Goal: Task Accomplishment & Management: Manage account settings

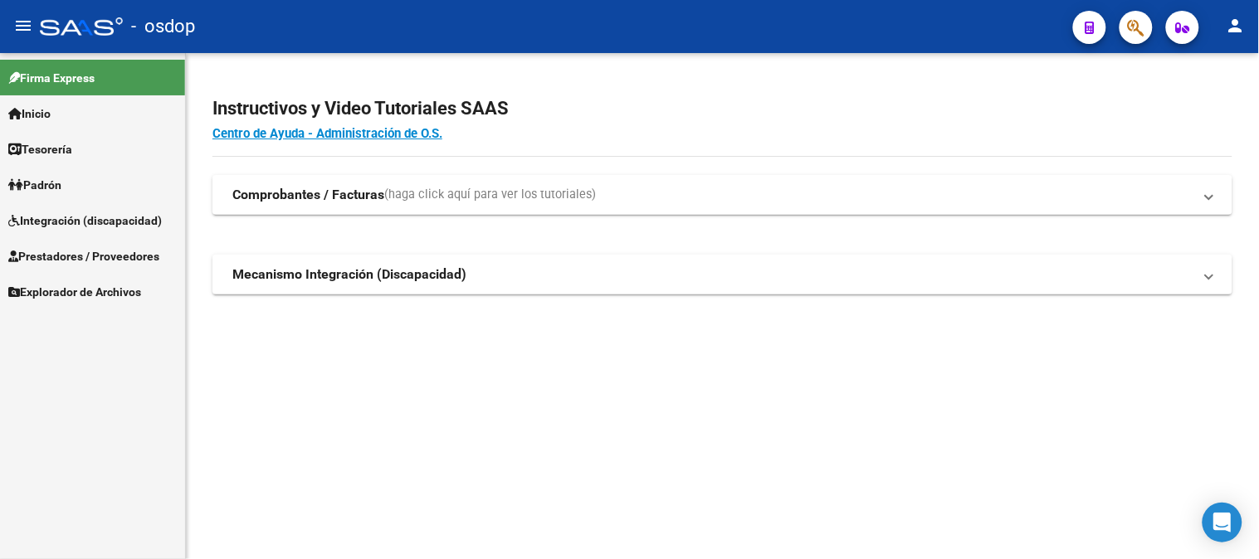
click at [70, 216] on span "Integración (discapacidad)" at bounding box center [84, 221] width 153 height 18
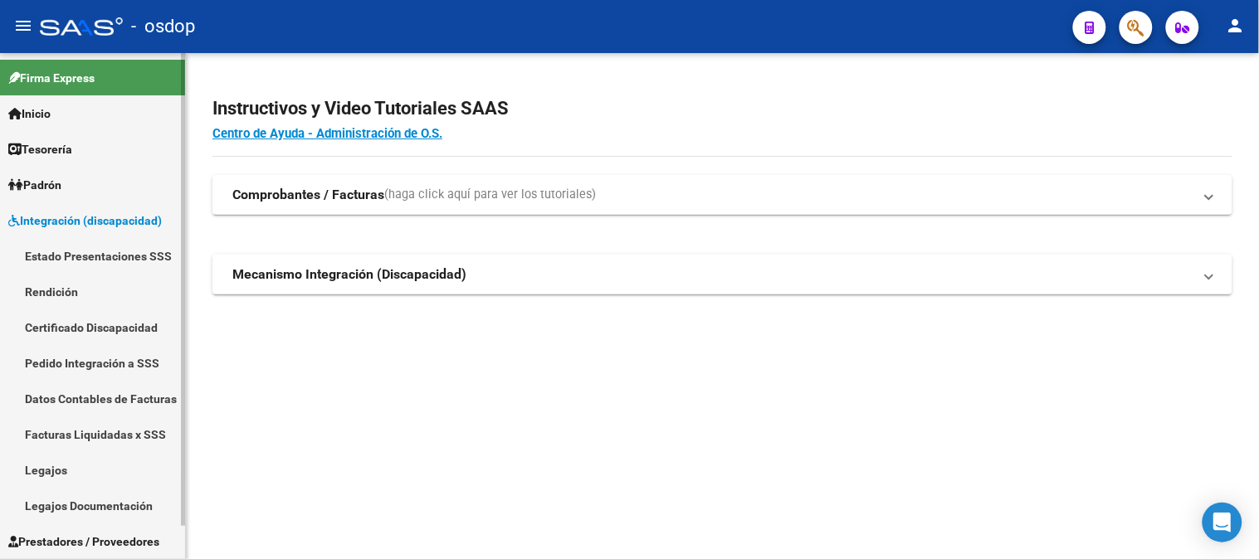
click at [76, 325] on link "Certificado Discapacidad" at bounding box center [92, 327] width 185 height 36
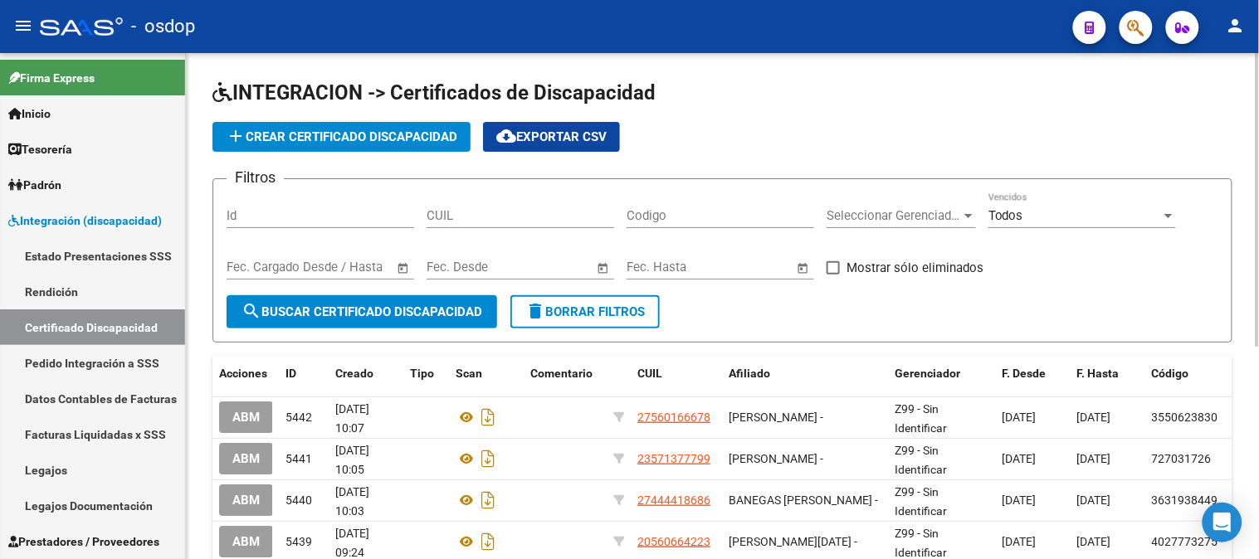
click at [509, 220] on input "CUIL" at bounding box center [519, 215] width 187 height 15
click at [477, 214] on input "CUIL" at bounding box center [519, 215] width 187 height 15
paste input "27-54991772-6"
type input "27-54991772-6"
click at [421, 329] on form "Filtros Id 27-54991772-6 CUIL Codigo Seleccionar Gerenciador Seleccionar Gerenc…" at bounding box center [722, 260] width 1020 height 164
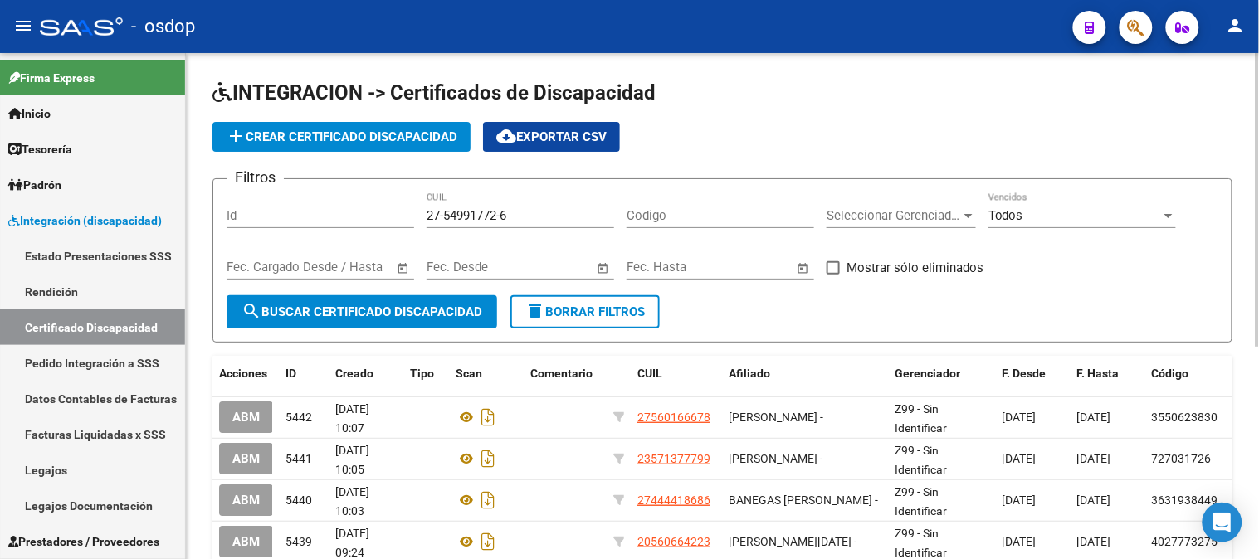
click at [420, 316] on span "search Buscar Certificado Discapacidad" at bounding box center [361, 311] width 241 height 15
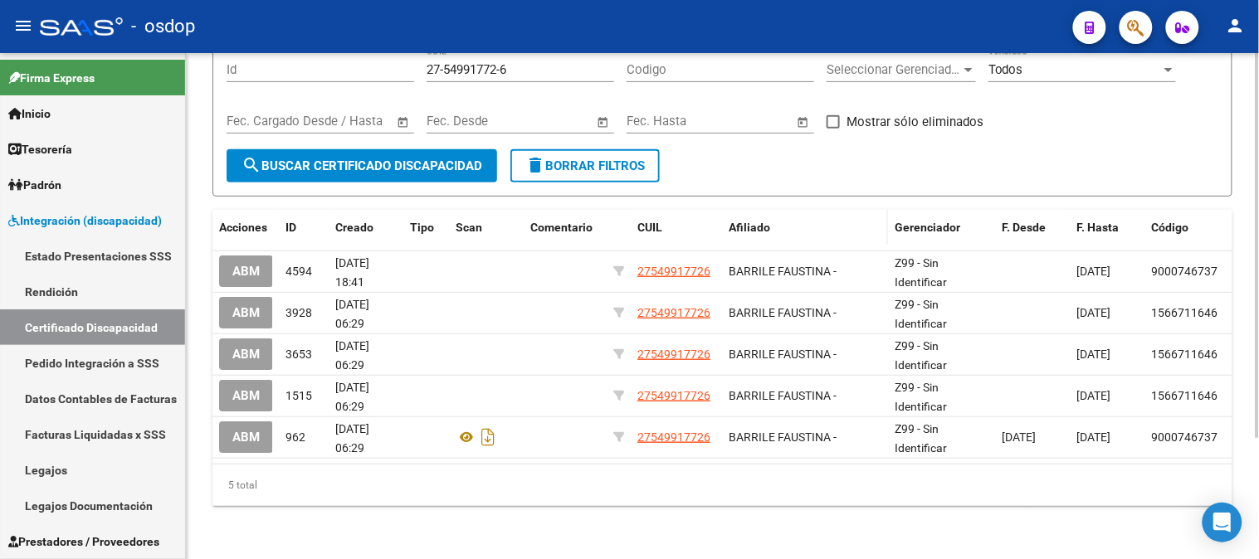
scroll to position [158, 0]
click at [55, 466] on link "Legajos" at bounding box center [92, 470] width 185 height 36
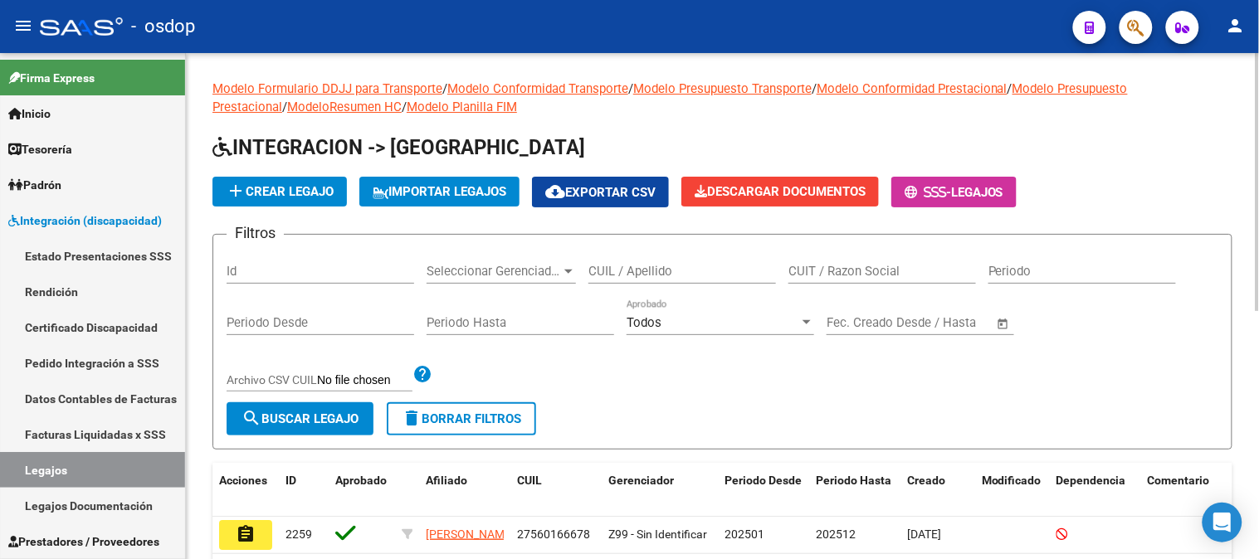
click at [657, 271] on input "CUIL / Apellido" at bounding box center [681, 271] width 187 height 15
paste input "27549917726"
type input "27549917726"
click at [334, 418] on span "search Buscar Legajo" at bounding box center [299, 418] width 117 height 15
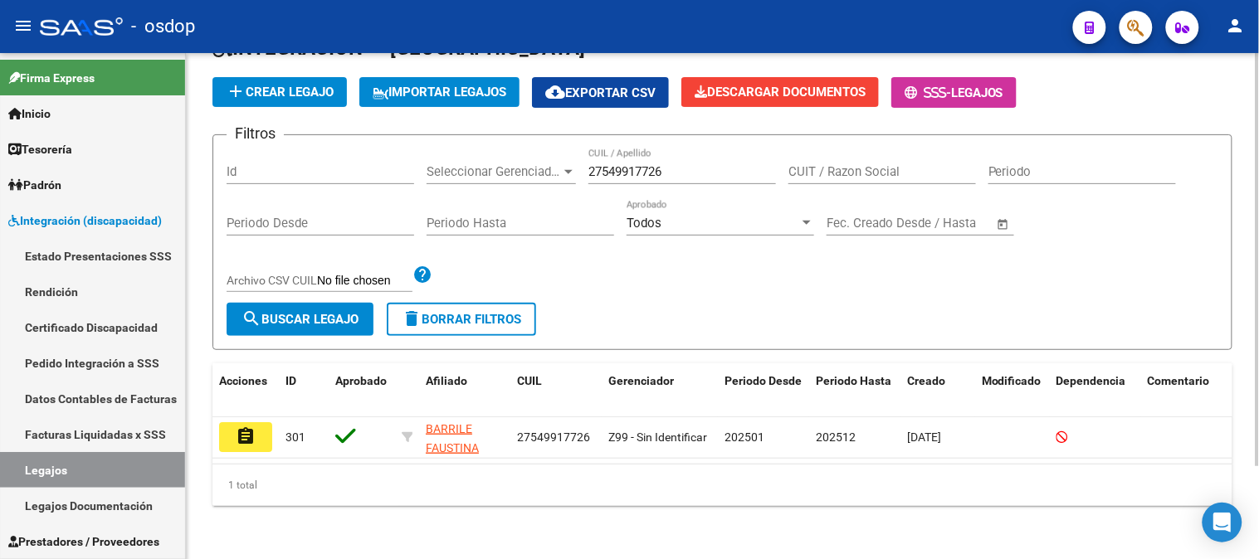
scroll to position [113, 0]
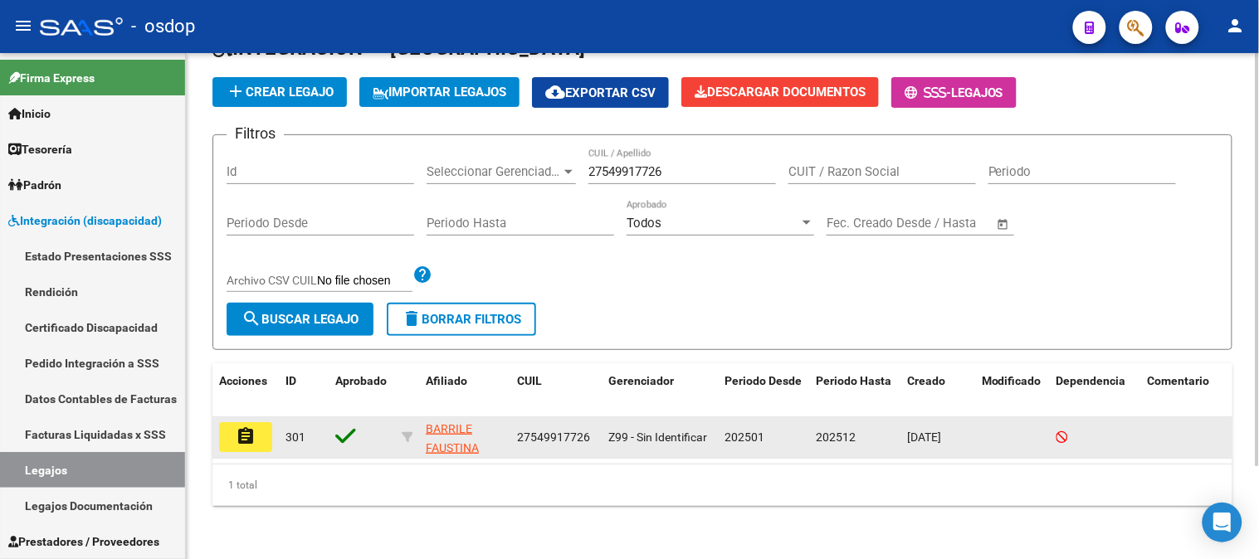
click at [250, 426] on mat-icon "assignment" at bounding box center [246, 436] width 20 height 20
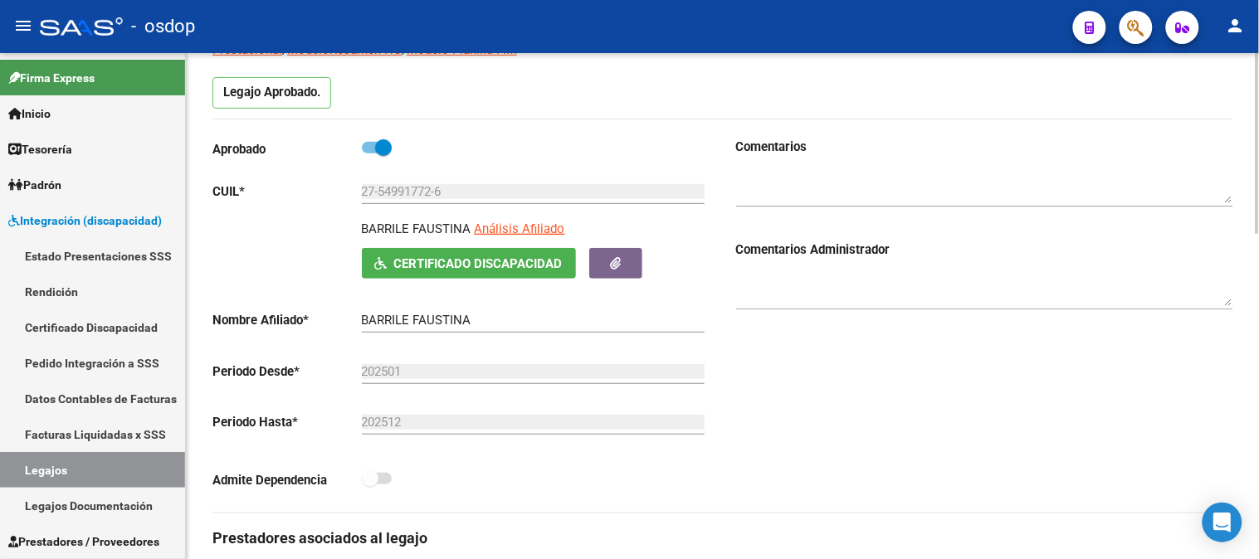
scroll to position [92, 0]
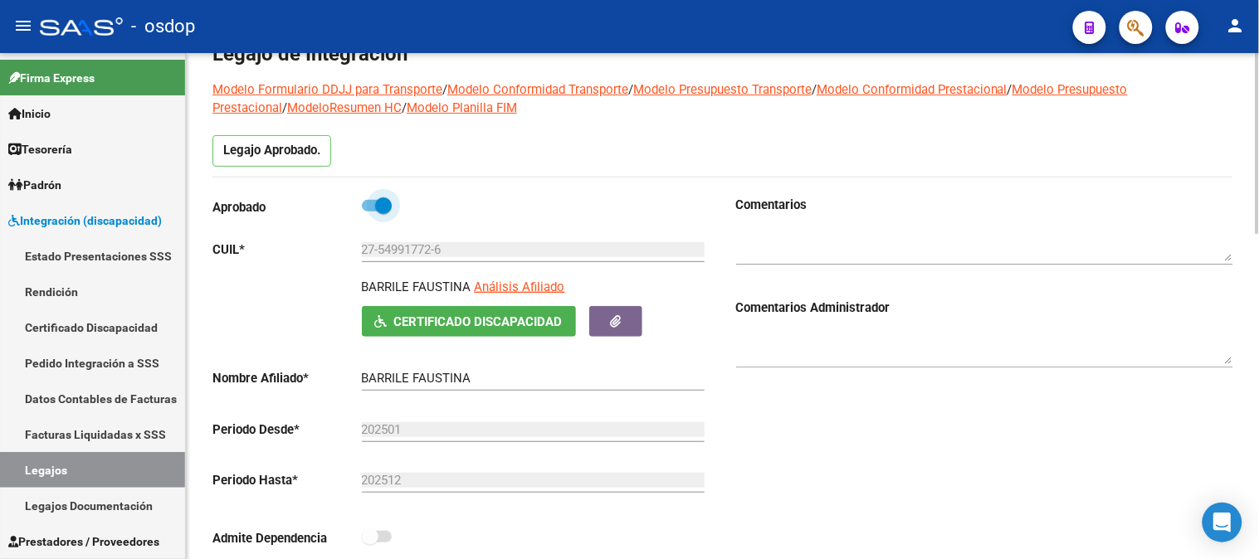
click at [370, 211] on span at bounding box center [377, 206] width 30 height 12
click at [370, 212] on input "checkbox" at bounding box center [369, 212] width 1 height 1
checkbox input "false"
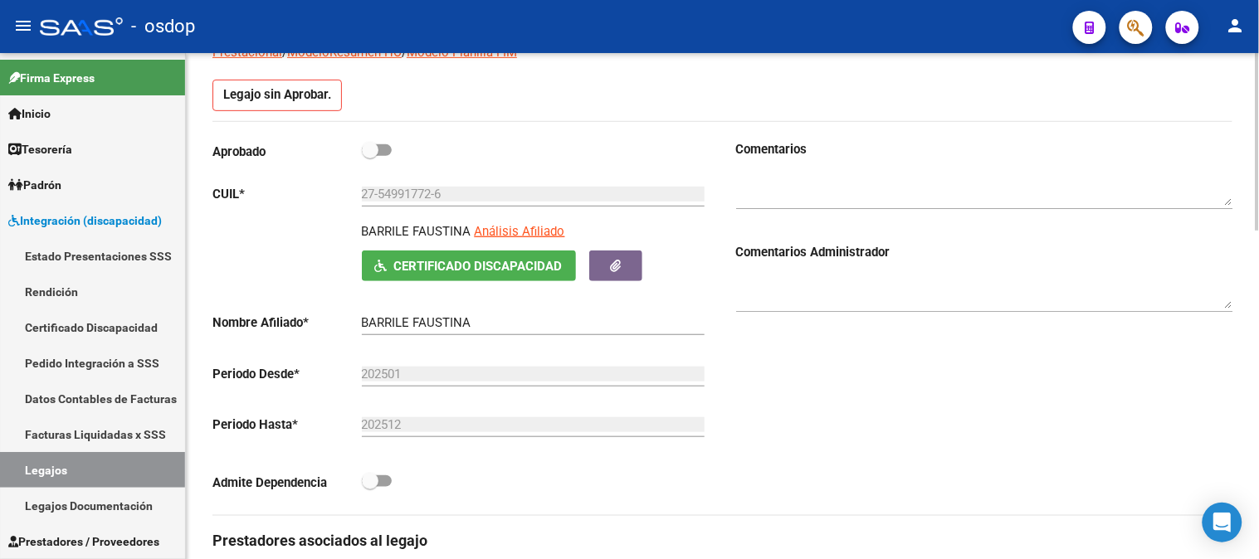
scroll to position [214, 0]
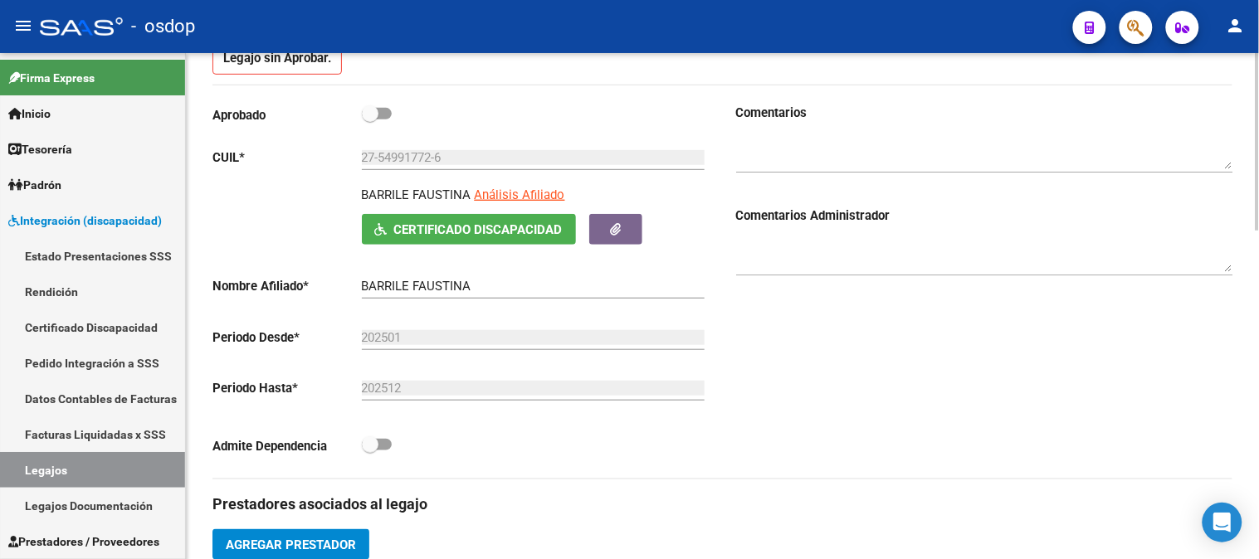
click at [387, 441] on span at bounding box center [377, 445] width 30 height 12
click at [370, 450] on input "checkbox" at bounding box center [369, 450] width 1 height 1
checkbox input "true"
click at [387, 109] on span at bounding box center [377, 114] width 30 height 12
click at [370, 119] on input "checkbox" at bounding box center [369, 119] width 1 height 1
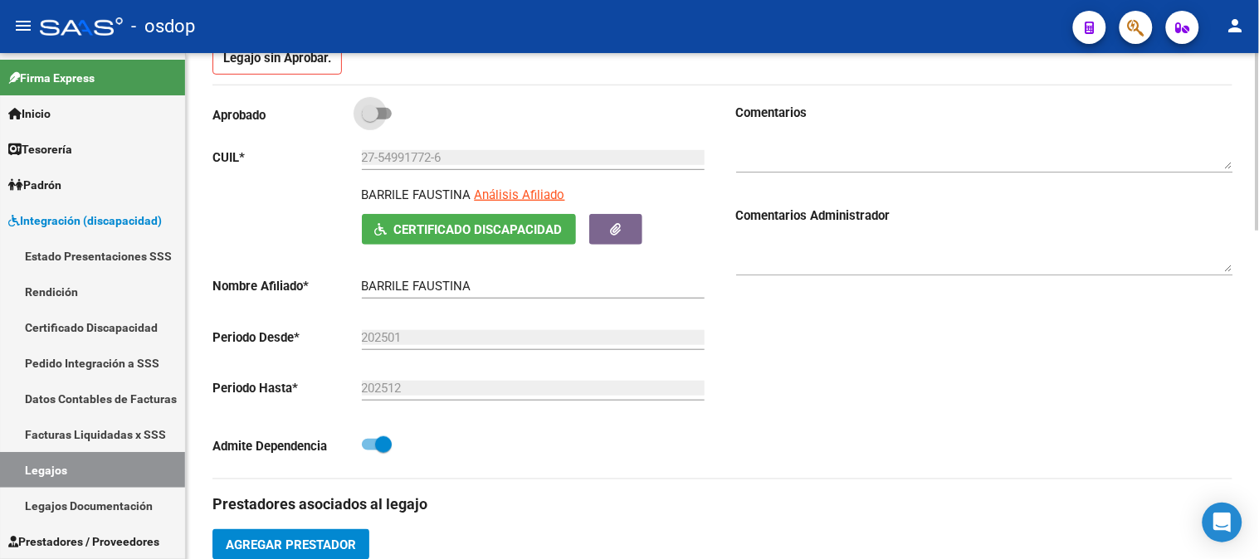
checkbox input "true"
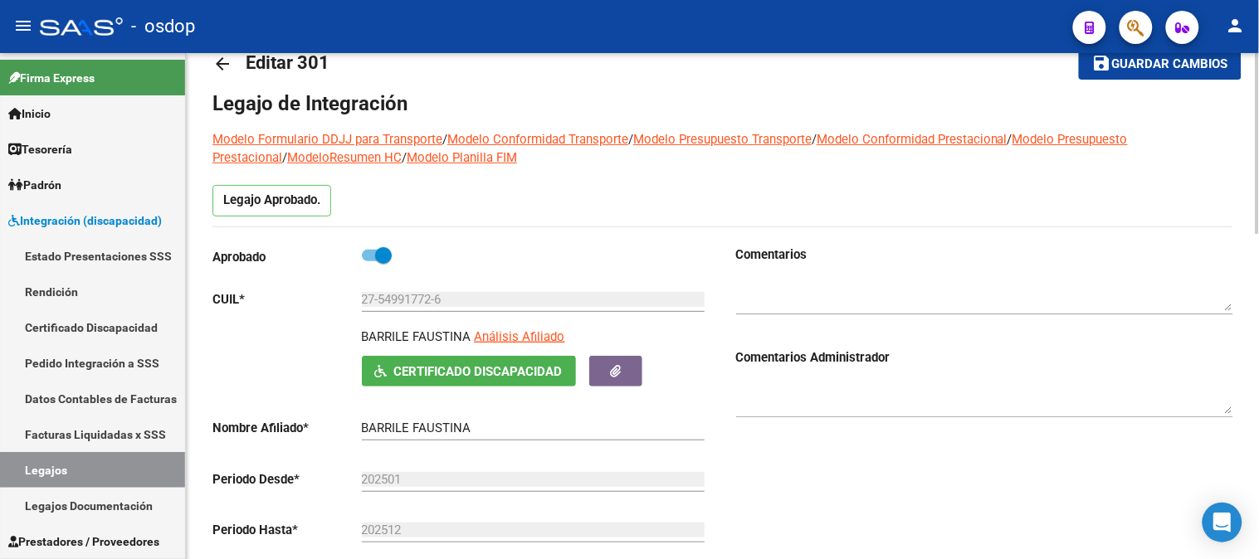
scroll to position [0, 0]
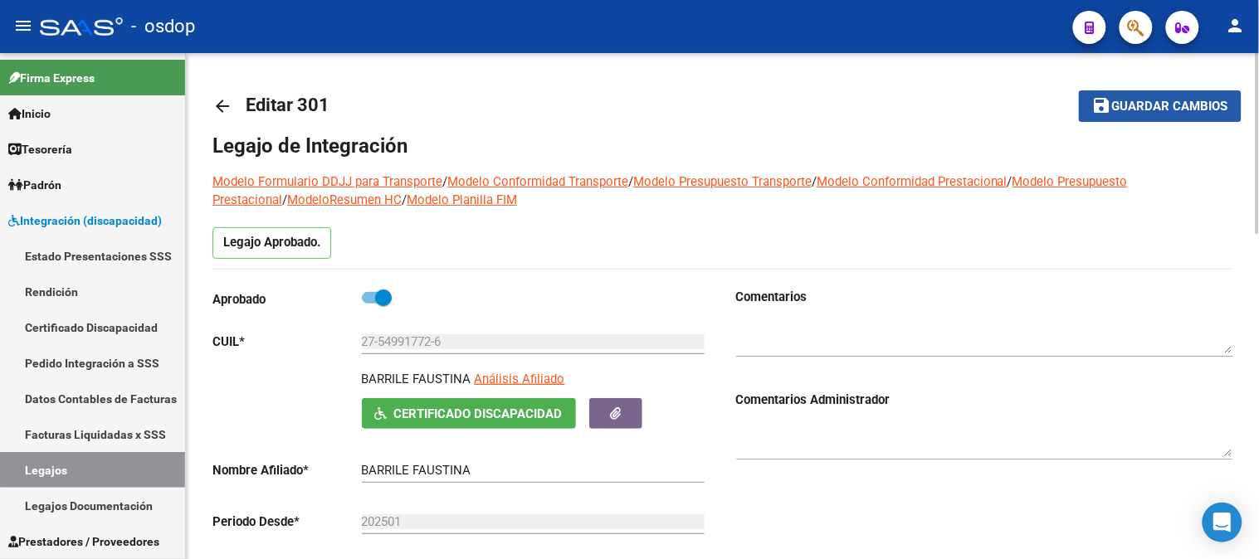
click at [1147, 105] on span "Guardar cambios" at bounding box center [1170, 107] width 116 height 15
click at [78, 465] on link "Legajos" at bounding box center [92, 470] width 185 height 36
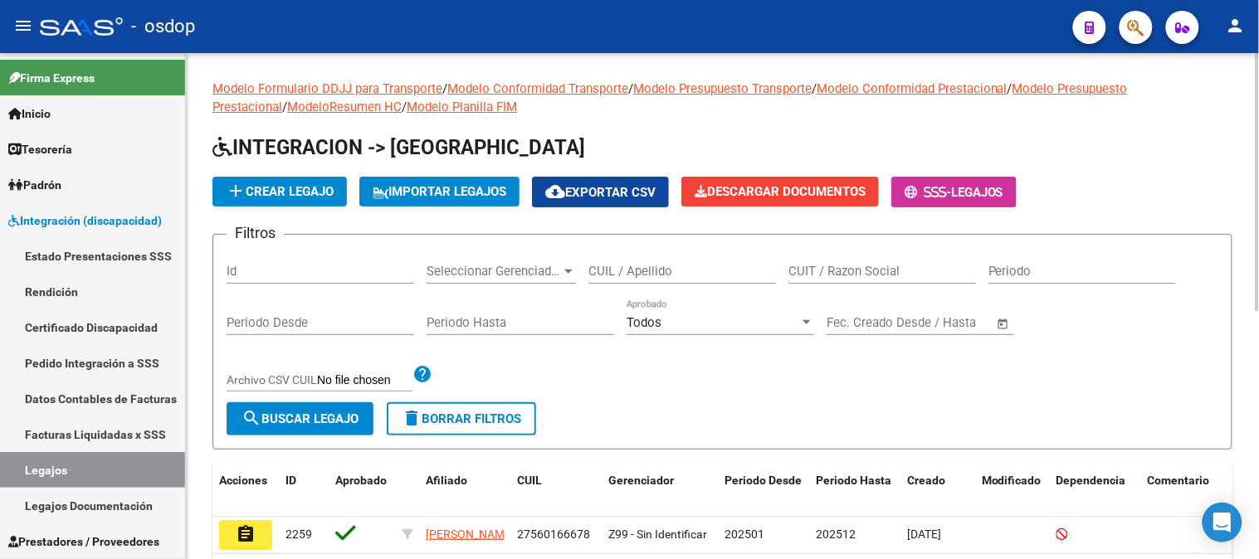
click at [634, 275] on input "CUIL / Apellido" at bounding box center [681, 271] width 187 height 15
paste input "27549917726"
type input "27549917726"
click at [334, 426] on span "search Buscar Legajo" at bounding box center [299, 418] width 117 height 15
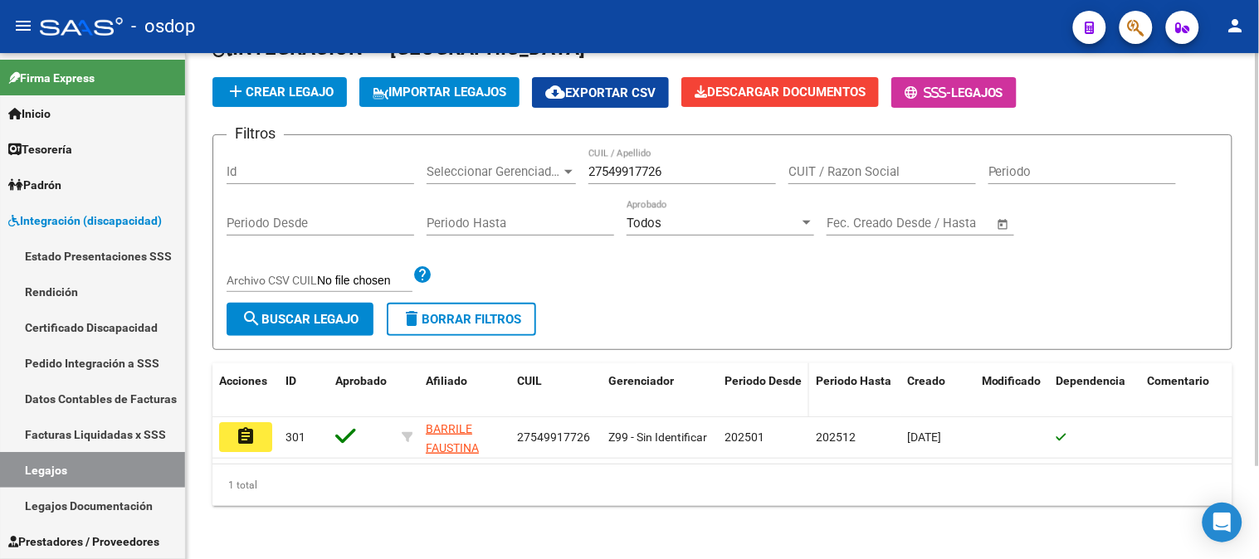
scroll to position [113, 0]
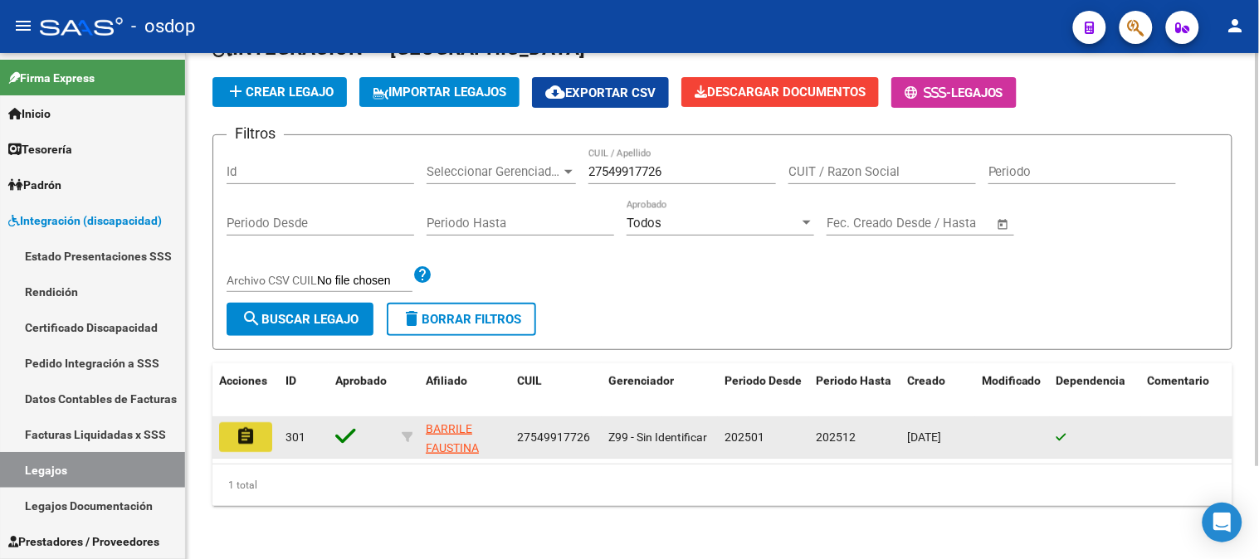
click at [256, 422] on button "assignment" at bounding box center [245, 437] width 53 height 30
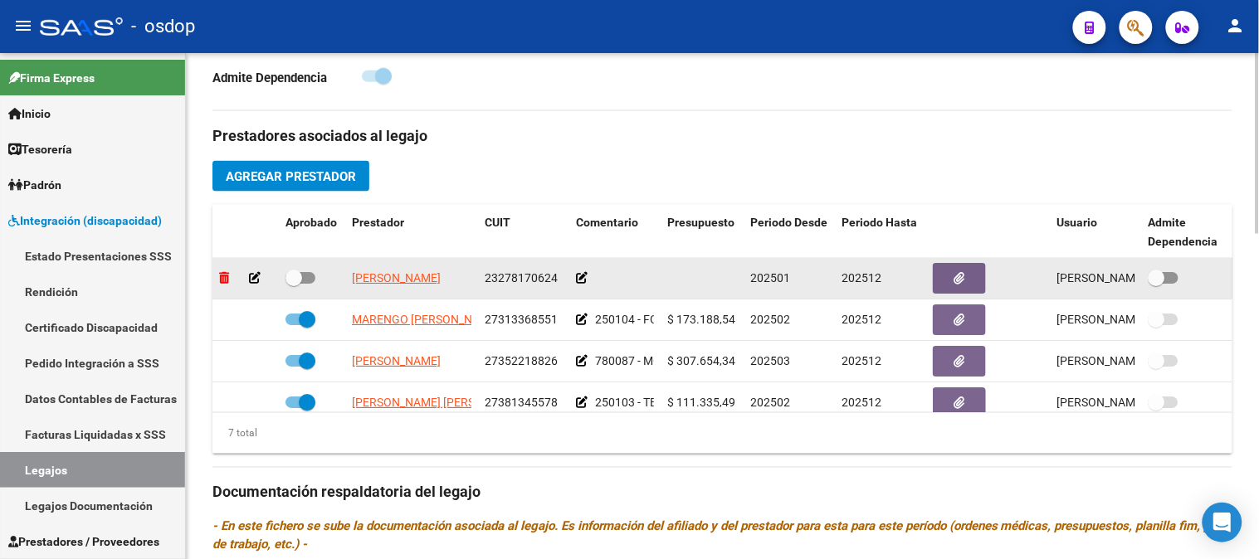
click at [224, 280] on icon at bounding box center [224, 278] width 10 height 12
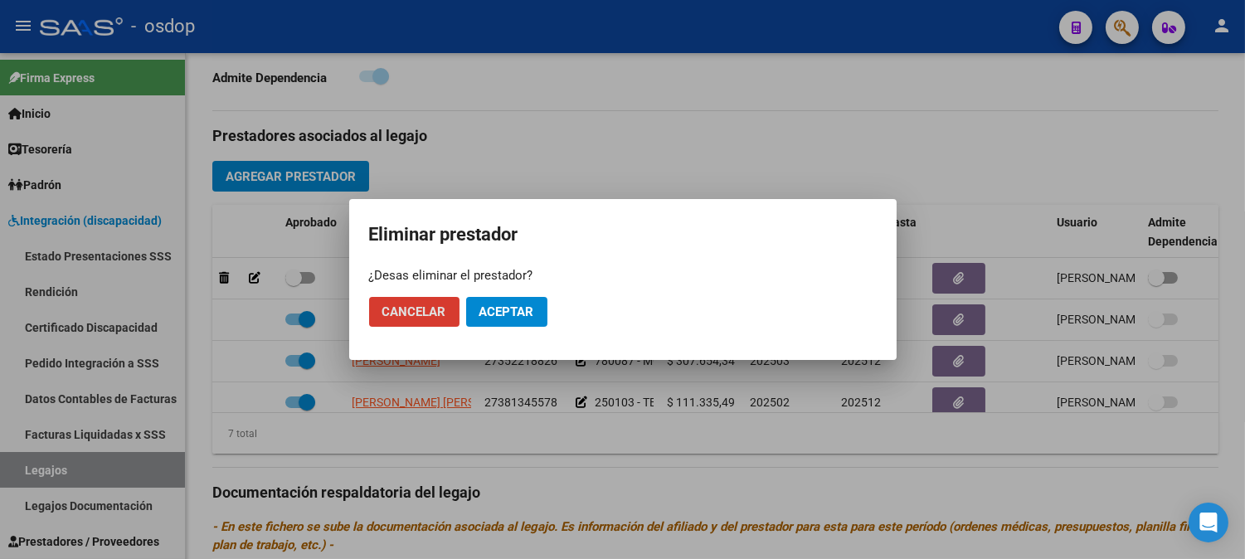
click at [499, 307] on span "Aceptar" at bounding box center [507, 311] width 55 height 15
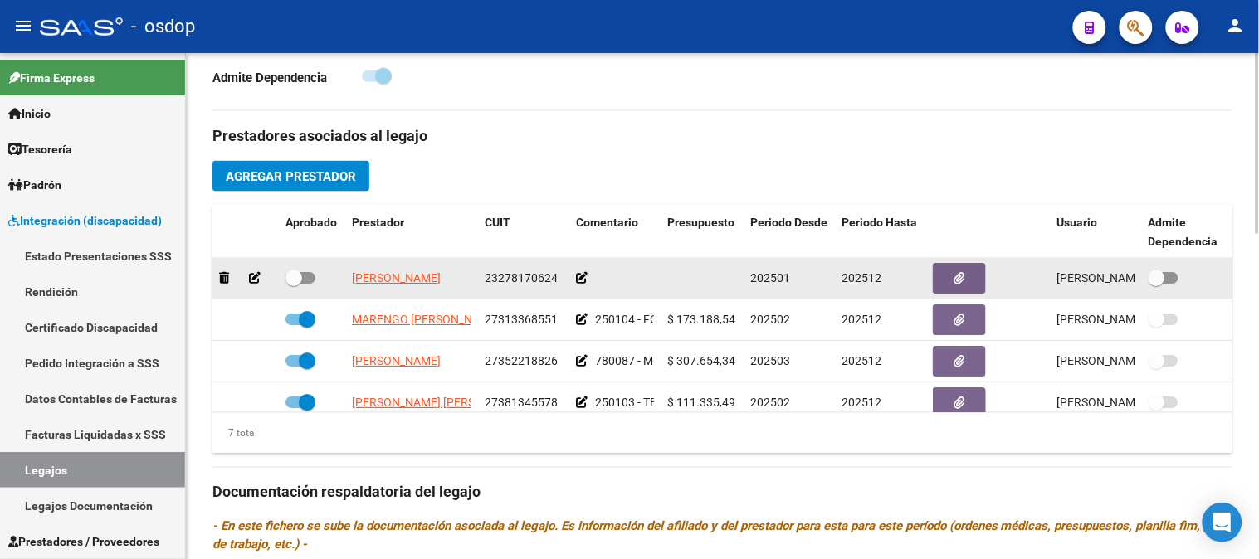
checkbox input "true"
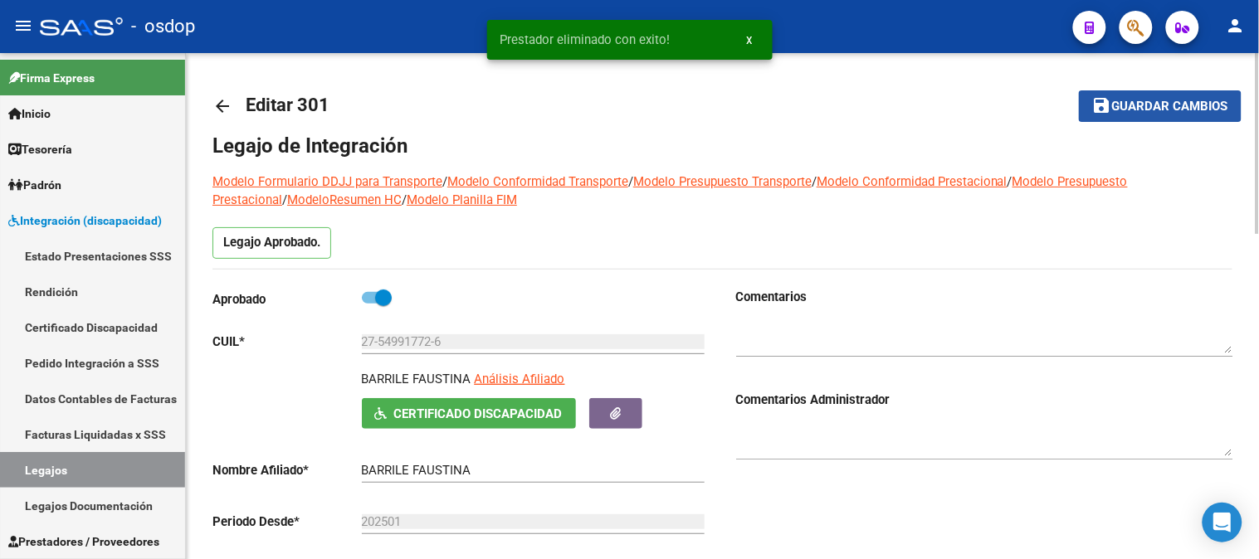
click at [1155, 114] on button "save Guardar cambios" at bounding box center [1160, 105] width 163 height 31
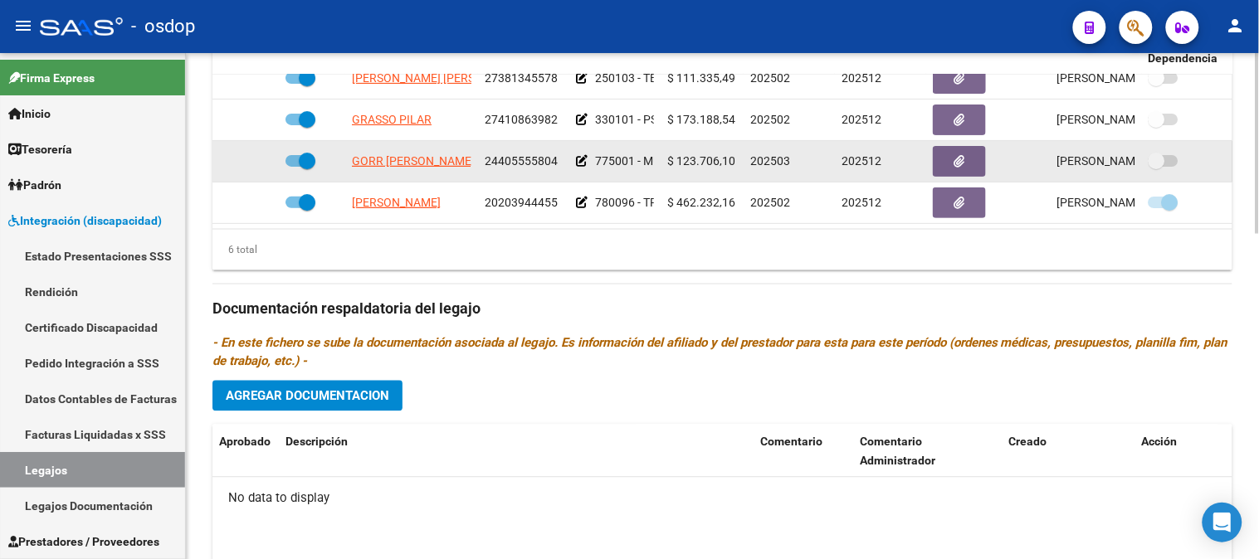
scroll to position [629, 0]
